Goal: Task Accomplishment & Management: Complete application form

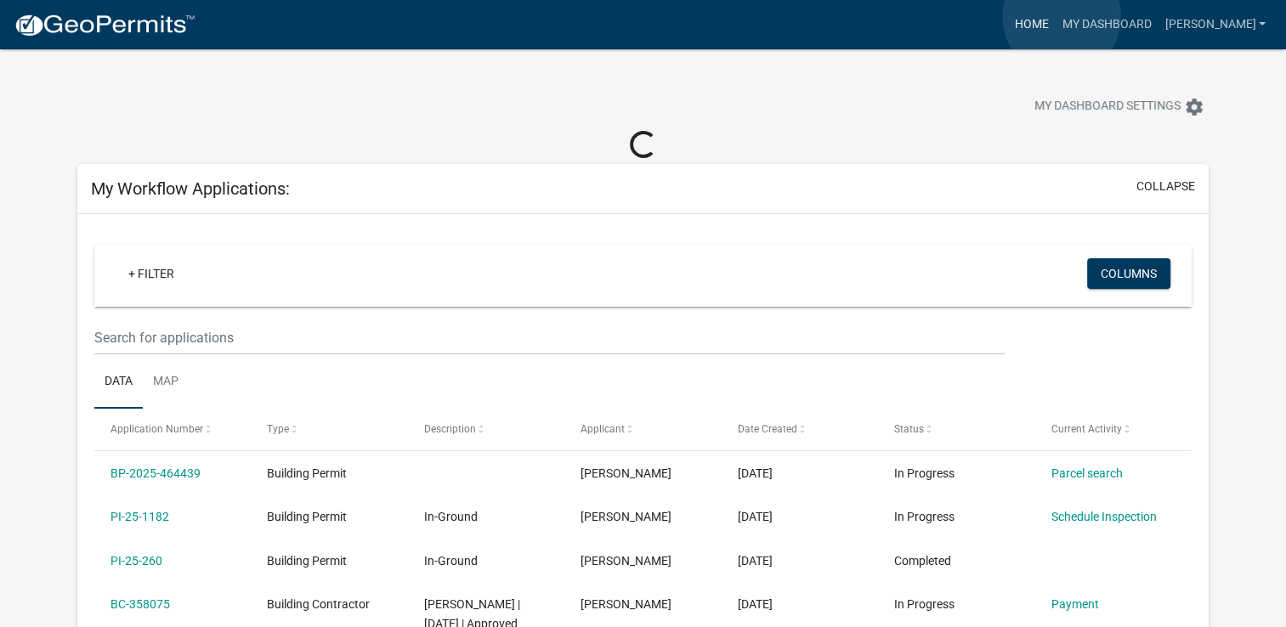
click at [1055, 17] on link "Home" at bounding box center [1032, 25] width 48 height 32
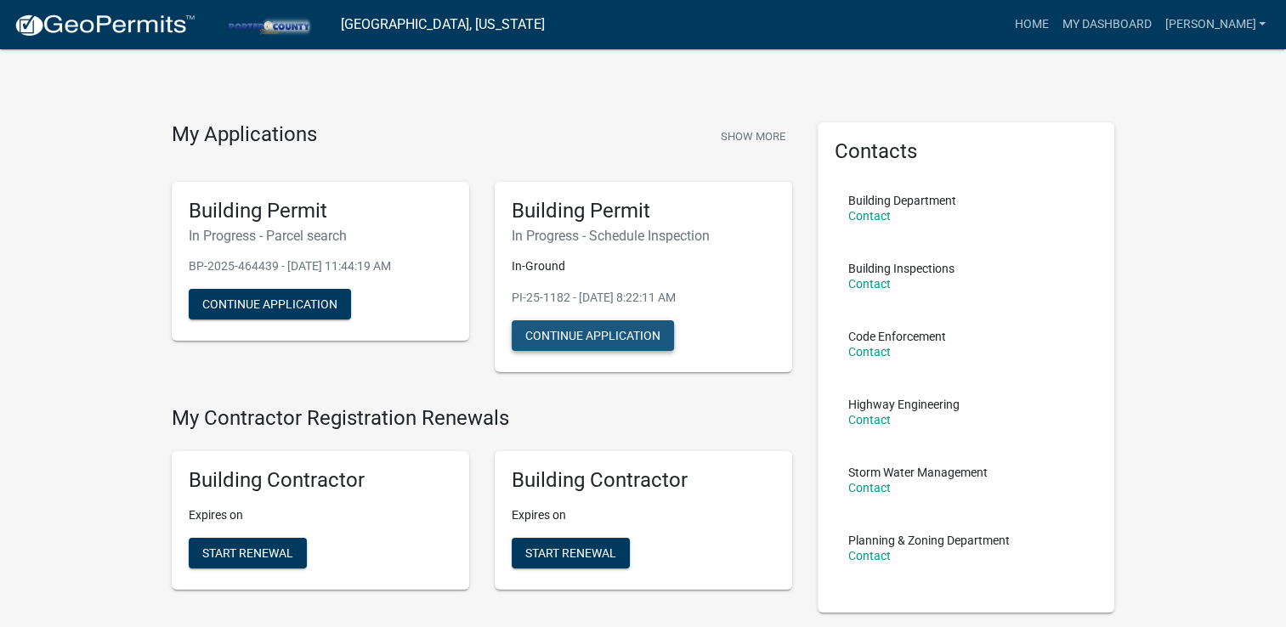
click at [576, 338] on button "Continue Application" at bounding box center [593, 336] width 162 height 31
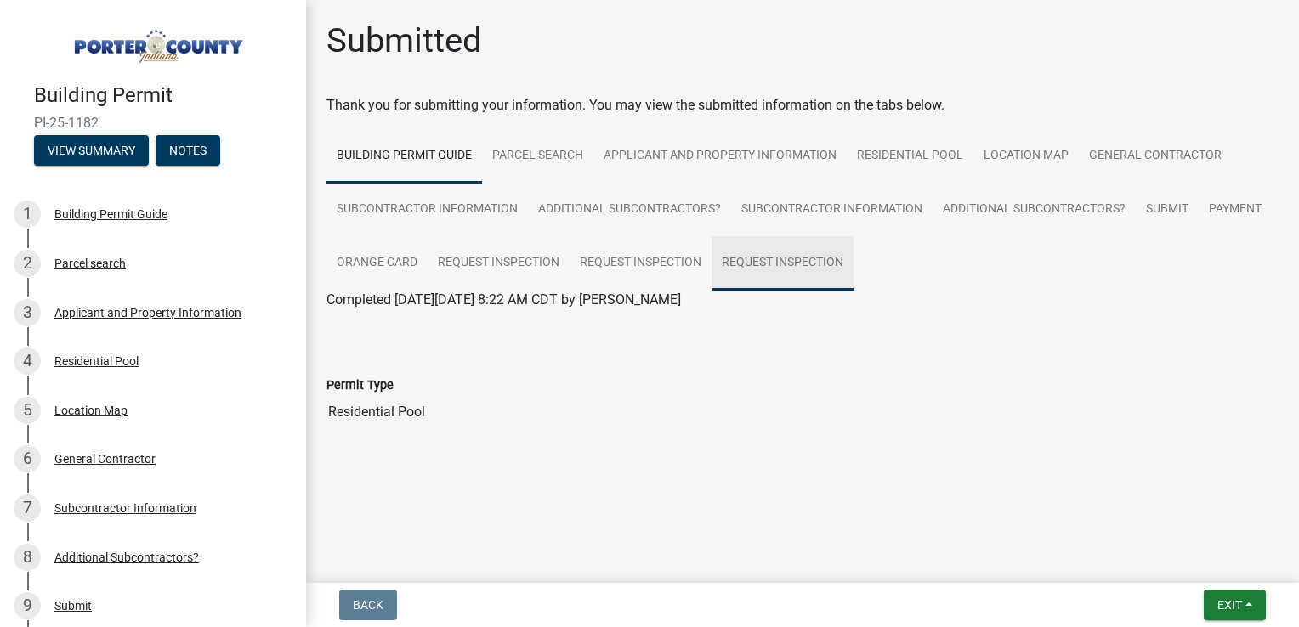
click at [796, 264] on link "Request Inspection" at bounding box center [783, 263] width 142 height 54
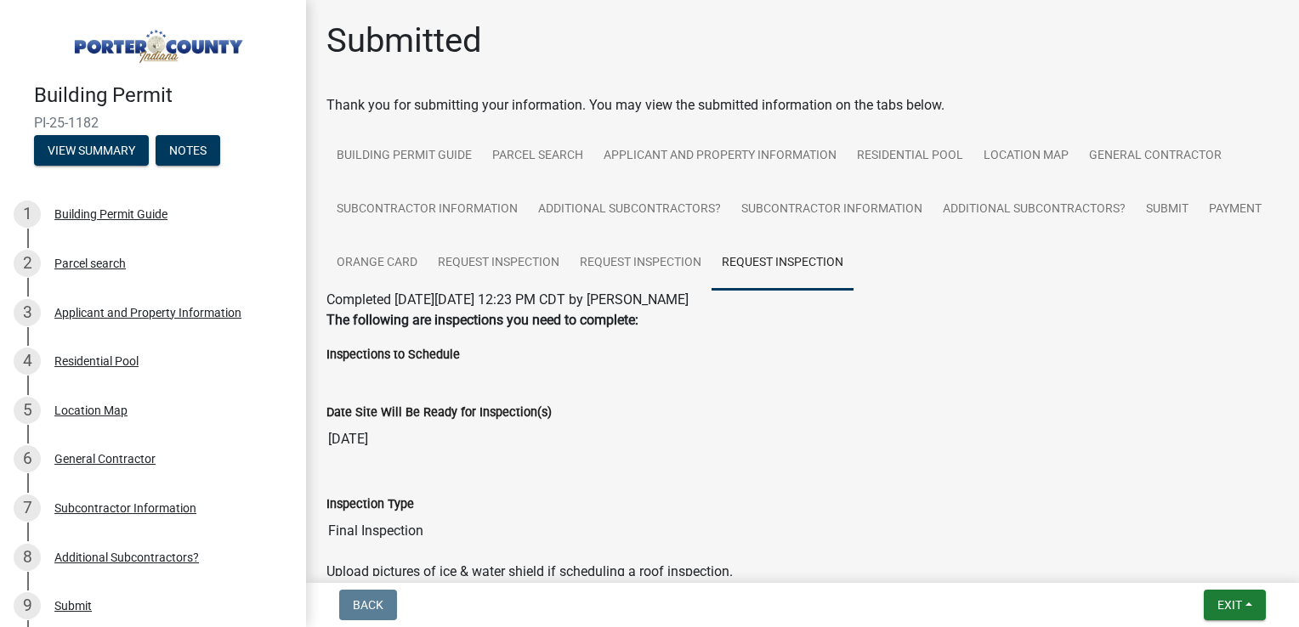
drag, startPoint x: 105, startPoint y: 124, endPoint x: 31, endPoint y: 123, distance: 73.1
click at [31, 123] on div "Building Permit PI-25-1182 View Summary Notes" at bounding box center [153, 120] width 279 height 100
drag, startPoint x: 31, startPoint y: 123, endPoint x: 43, endPoint y: 120, distance: 12.4
copy span "PI-25-1182"
click at [119, 258] on div "Parcel search" at bounding box center [89, 264] width 71 height 12
